Goal: Task Accomplishment & Management: Complete application form

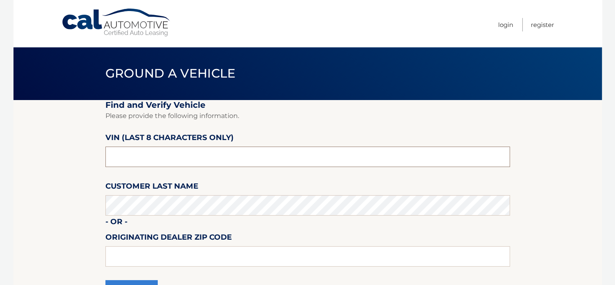
click at [154, 159] on input "text" at bounding box center [307, 157] width 404 height 20
type input "p*******"
type input "npn70916"
click at [180, 255] on input "text" at bounding box center [307, 256] width 404 height 20
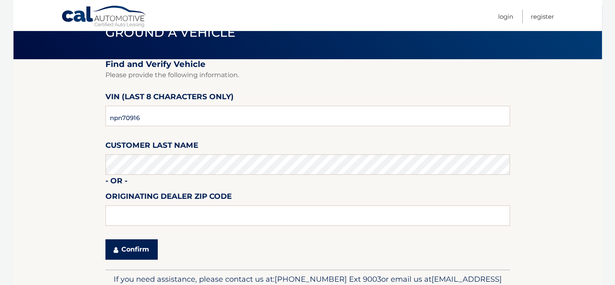
click at [131, 246] on button "Confirm" at bounding box center [131, 249] width 52 height 20
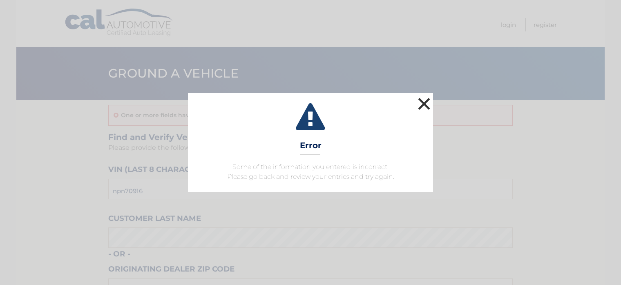
click at [420, 101] on button "×" at bounding box center [424, 104] width 16 height 16
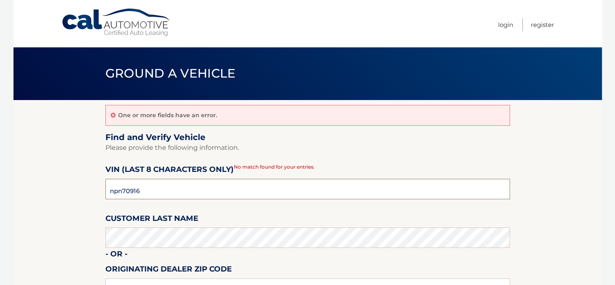
click at [123, 192] on input "npn70916" at bounding box center [307, 189] width 404 height 20
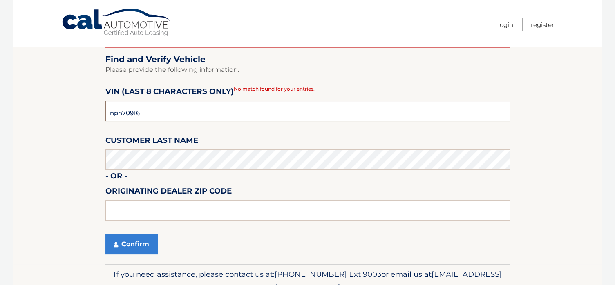
scroll to position [119, 0]
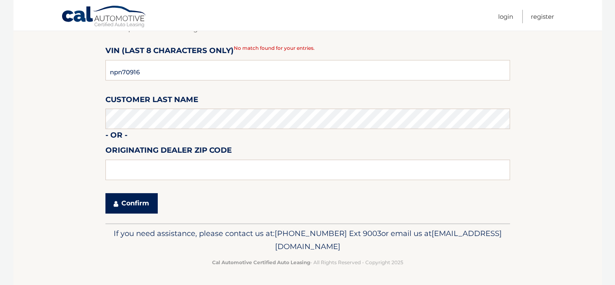
click at [132, 198] on button "Confirm" at bounding box center [131, 203] width 52 height 20
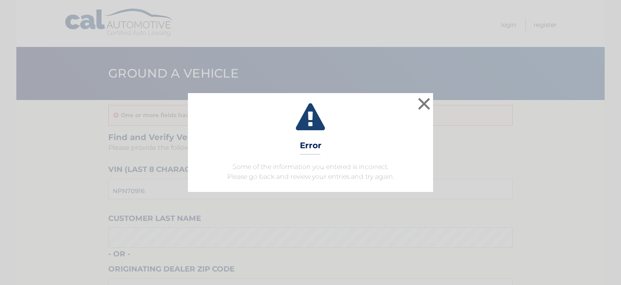
click at [273, 176] on span "Some of the information you entered is incorrect. Please go back and review you…" at bounding box center [310, 172] width 167 height 18
click at [424, 104] on button "×" at bounding box center [424, 104] width 16 height 16
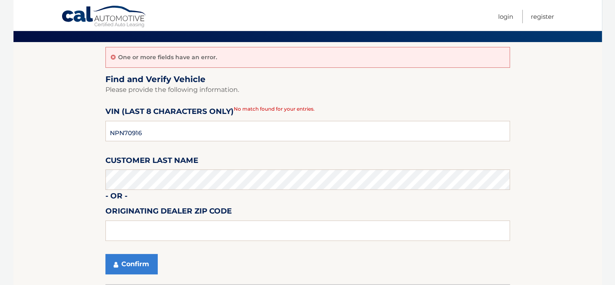
scroll to position [82, 0]
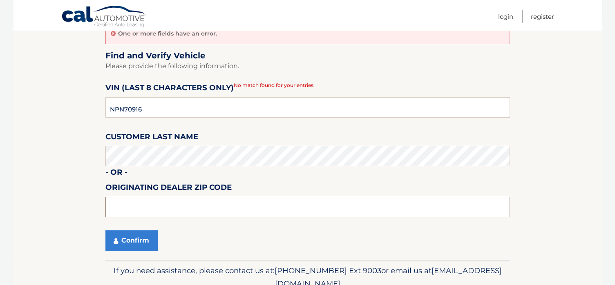
paste input "08831"
type input "08831"
click at [134, 234] on button "Confirm" at bounding box center [131, 240] width 52 height 20
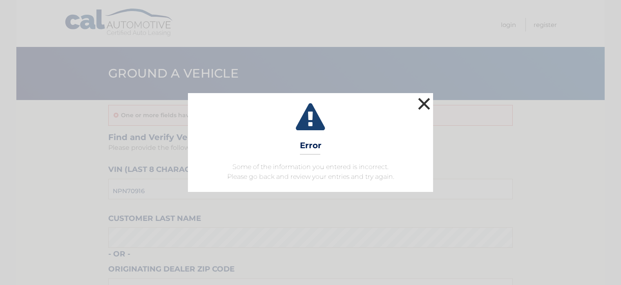
click at [420, 106] on button "×" at bounding box center [424, 104] width 16 height 16
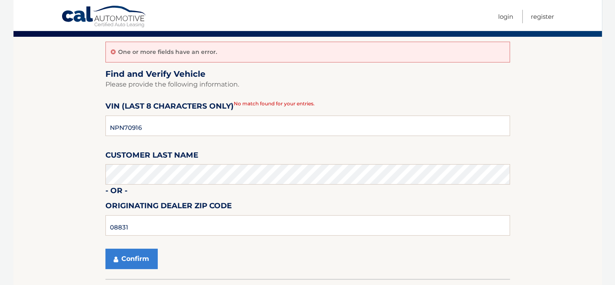
scroll to position [82, 0]
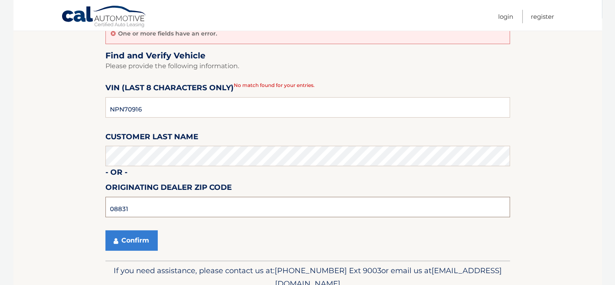
click at [174, 205] on input "08831" at bounding box center [307, 207] width 404 height 20
click at [115, 209] on input "text" at bounding box center [307, 207] width 404 height 20
type input "08831"
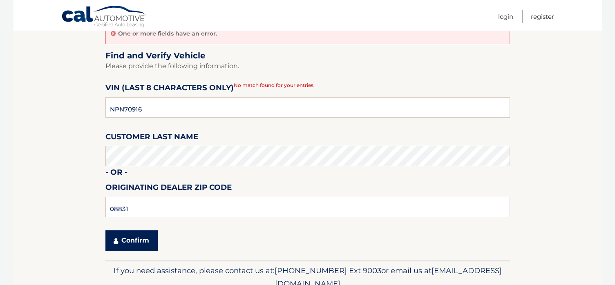
click at [120, 235] on button "Confirm" at bounding box center [131, 240] width 52 height 20
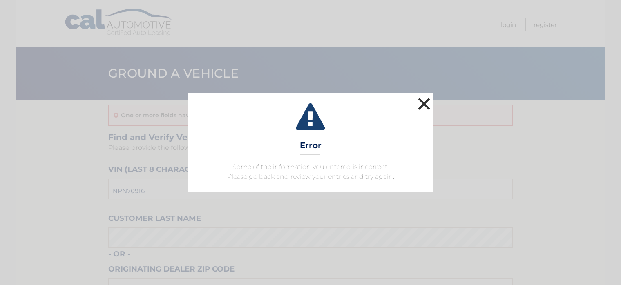
click at [420, 100] on button "×" at bounding box center [424, 104] width 16 height 16
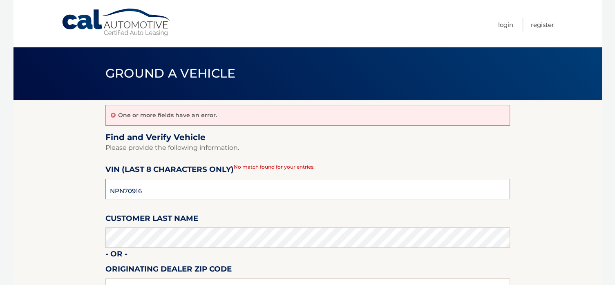
click at [154, 190] on input "NPN70916" at bounding box center [307, 189] width 404 height 20
click at [76, 194] on section "One or more fields have an error. Find and Verify Vehicle Please provide the fo…" at bounding box center [307, 221] width 588 height 242
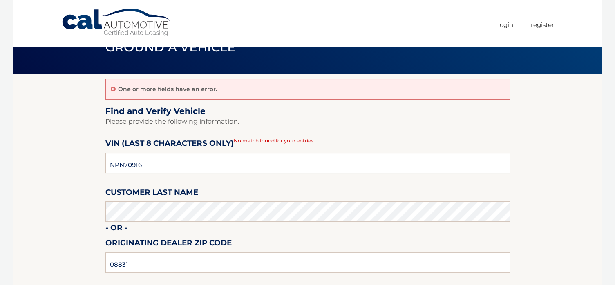
scroll to position [41, 0]
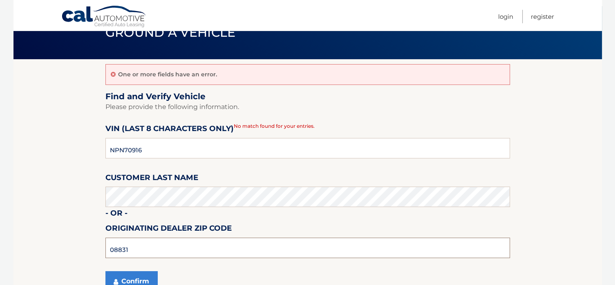
click at [145, 243] on input "08831" at bounding box center [307, 248] width 404 height 20
click at [144, 244] on input "08831" at bounding box center [307, 248] width 404 height 20
type input "0"
click at [127, 273] on button "Confirm" at bounding box center [131, 281] width 52 height 20
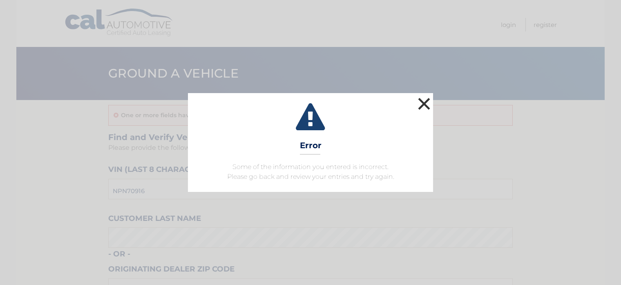
click at [425, 106] on button "×" at bounding box center [424, 104] width 16 height 16
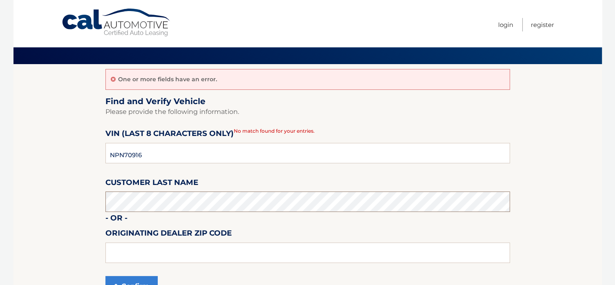
scroll to position [82, 0]
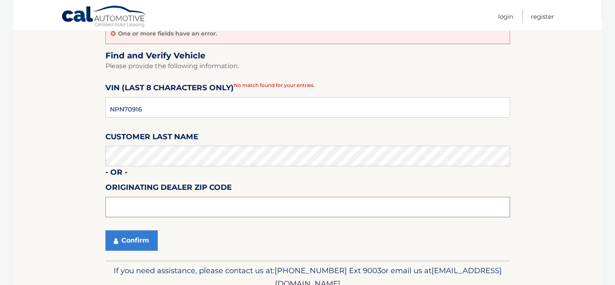
click at [144, 204] on input "text" at bounding box center [307, 207] width 404 height 20
type input "08816"
click at [123, 241] on button "Confirm" at bounding box center [131, 240] width 52 height 20
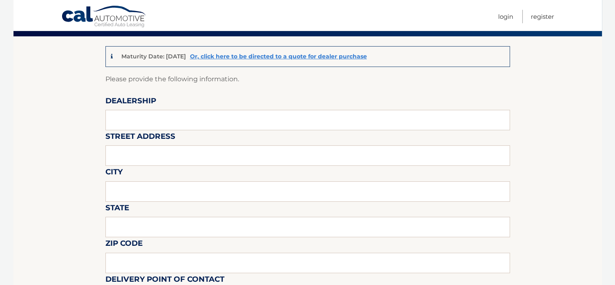
scroll to position [82, 0]
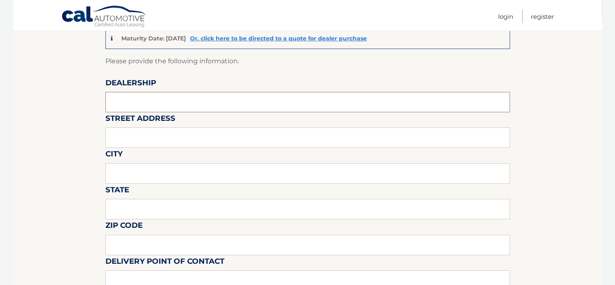
click at [145, 102] on input "text" at bounding box center [307, 102] width 404 height 20
type input "rt18 auto"
type input "400 rt 18"
type input "east brunswick"
type input "nj"
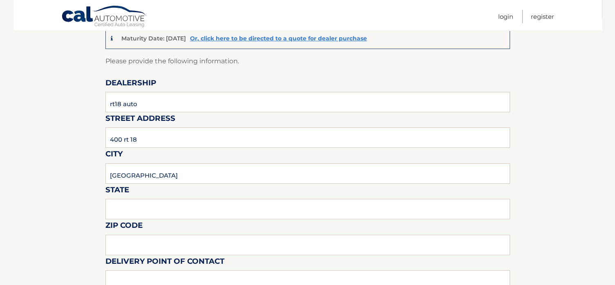
type input "08816"
type input "RYAN"
type input "7323872600"
type input "abrown@rt18auto.com"
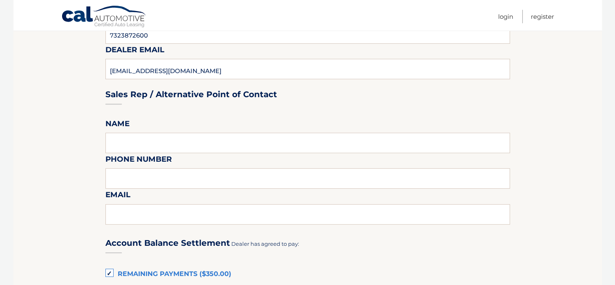
scroll to position [368, 0]
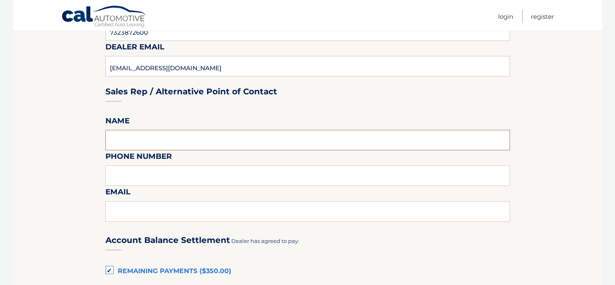
click at [127, 135] on input "text" at bounding box center [307, 140] width 404 height 20
type input "RYAN"
type input "7323872600"
type input "abrown@rt18auto.com"
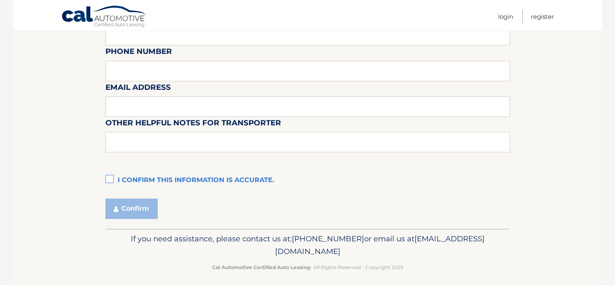
scroll to position [771, 0]
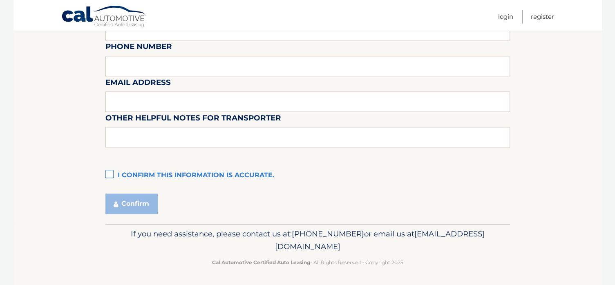
click at [108, 171] on label "I confirm this information is accurate." at bounding box center [307, 176] width 404 height 16
click at [0, 0] on input "I confirm this information is accurate." at bounding box center [0, 0] width 0 height 0
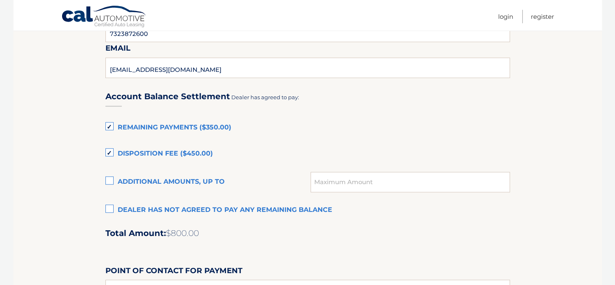
scroll to position [526, 0]
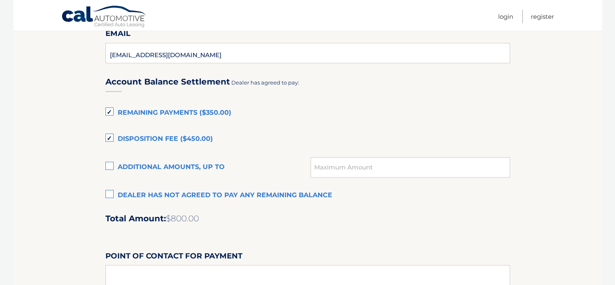
click at [108, 114] on label "Remaining Payments ($350.00)" at bounding box center [307, 113] width 404 height 16
click at [0, 0] on input "Remaining Payments ($350.00)" at bounding box center [0, 0] width 0 height 0
click at [108, 138] on label "Disposition Fee ($450.00)" at bounding box center [307, 139] width 404 height 16
click at [0, 0] on input "Disposition Fee ($450.00)" at bounding box center [0, 0] width 0 height 0
click at [111, 191] on label "Dealer has not agreed to pay any remaining balance" at bounding box center [307, 196] width 404 height 16
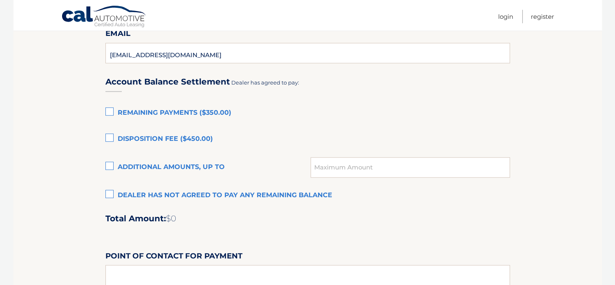
click at [0, 0] on input "Dealer has not agreed to pay any remaining balance" at bounding box center [0, 0] width 0 height 0
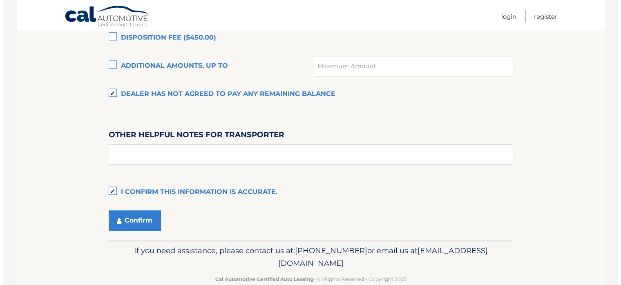
scroll to position [644, 0]
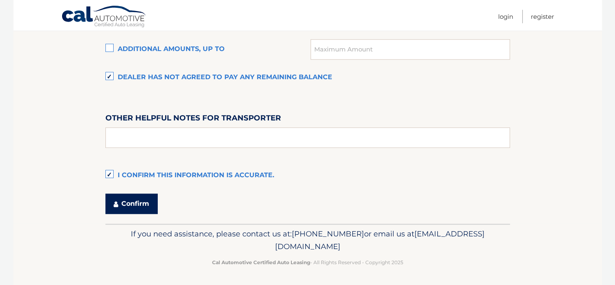
click at [121, 200] on button "Confirm" at bounding box center [131, 204] width 52 height 20
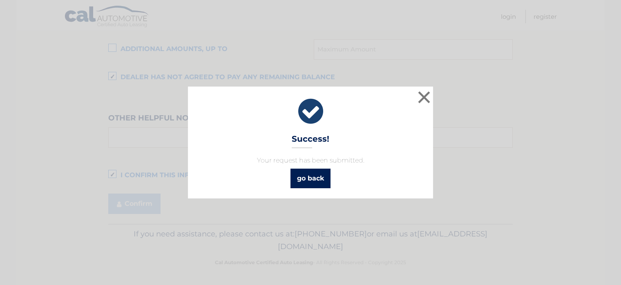
click at [330, 183] on link "go back" at bounding box center [310, 179] width 40 height 20
